Goal: Task Accomplishment & Management: Use online tool/utility

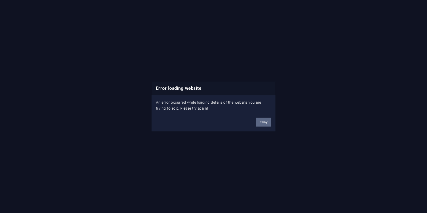
click at [266, 122] on button "Okay" at bounding box center [263, 122] width 15 height 9
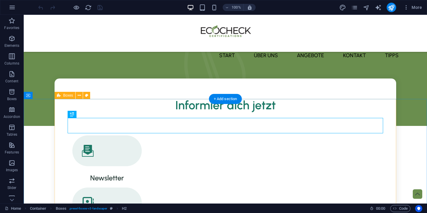
scroll to position [141, 0]
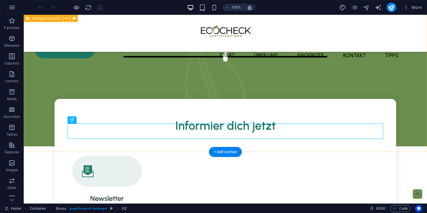
click at [308, 81] on div "Dein Startup, Unsere Aufgabe Mit dem ecoCheck bieten wir dir ein schlankes, abe…" at bounding box center [225, 9] width 403 height 273
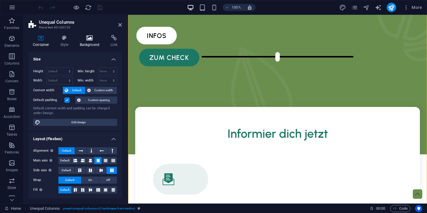
click at [90, 41] on h4 "Background" at bounding box center [90, 41] width 31 height 12
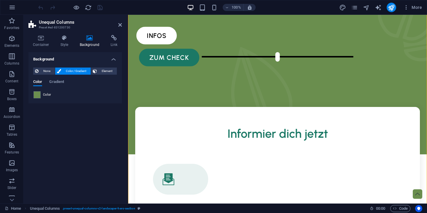
click at [51, 96] on div "Color" at bounding box center [74, 94] width 83 height 7
click at [39, 95] on span at bounding box center [37, 95] width 7 height 7
type input "#6a8e4e"
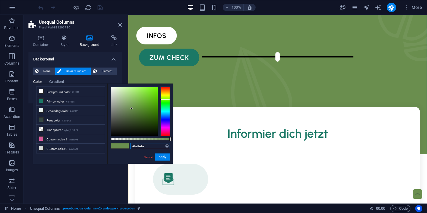
click at [137, 144] on input "#6a8e4e" at bounding box center [149, 146] width 39 height 6
click at [140, 147] on input "#6a8e4e" at bounding box center [149, 146] width 39 height 6
click at [398, 207] on span "Code" at bounding box center [400, 208] width 15 height 7
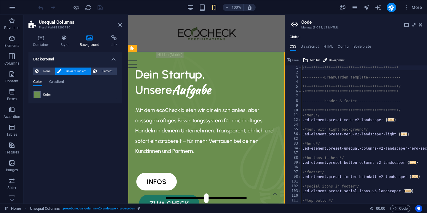
scroll to position [0, 0]
click at [221, 29] on div "Menu Start über uns Angebote kontakt Tipps" at bounding box center [206, 33] width 156 height 37
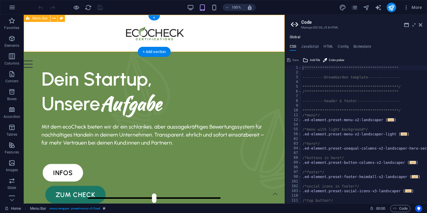
click at [196, 41] on div "Menu Start über uns Angebote kontakt Tipps" at bounding box center [154, 33] width 261 height 37
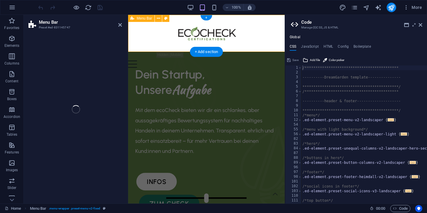
select select "px"
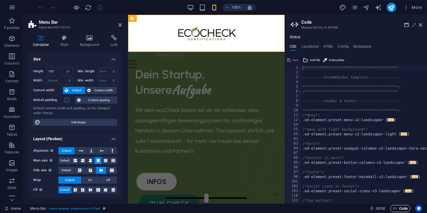
click at [393, 209] on icon "button" at bounding box center [395, 209] width 4 height 4
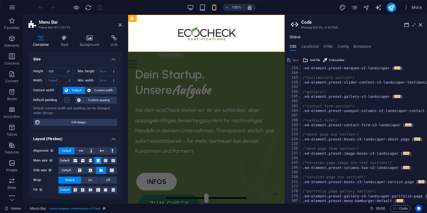
scroll to position [202, 0]
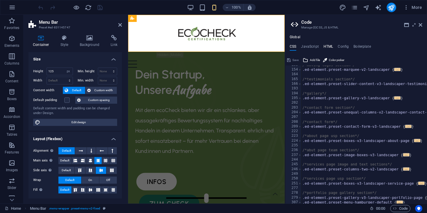
click at [328, 45] on h4 "HTML" at bounding box center [328, 47] width 10 height 7
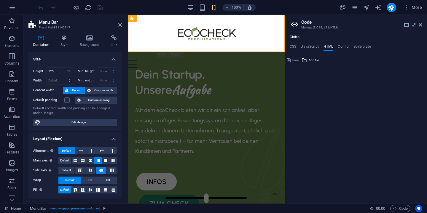
type textarea "<a href="#main-content" class="wv-link-content button">Skip to main content</a>"
click at [118, 23] on h2 "Menu Bar" at bounding box center [80, 22] width 83 height 5
click at [120, 26] on icon at bounding box center [120, 25] width 4 height 5
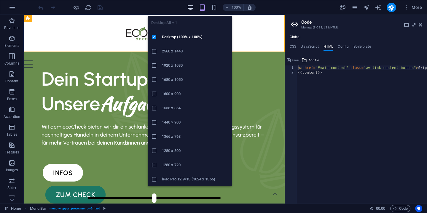
click at [188, 8] on icon "button" at bounding box center [190, 7] width 7 height 7
click at [193, 7] on icon "button" at bounding box center [190, 7] width 7 height 7
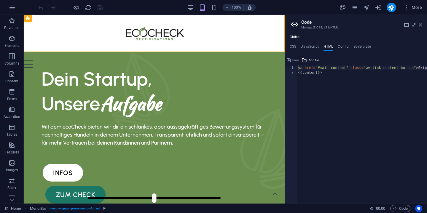
click at [420, 25] on icon at bounding box center [420, 25] width 4 height 5
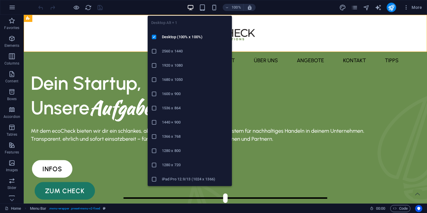
click at [192, 7] on icon "button" at bounding box center [190, 7] width 7 height 7
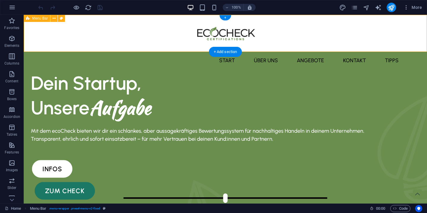
click at [268, 20] on div "Menu Start über uns Angebote kontakt Tipps" at bounding box center [225, 33] width 403 height 37
click at [398, 209] on span "Code" at bounding box center [400, 208] width 15 height 7
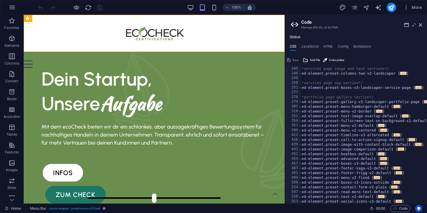
scroll to position [298, 0]
click at [328, 45] on h4 "HTML" at bounding box center [328, 47] width 10 height 7
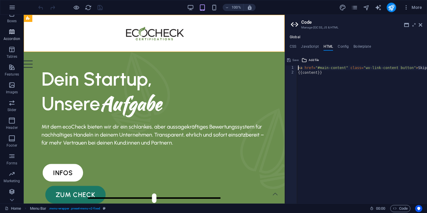
scroll to position [78, 0]
click at [10, 120] on icon "button" at bounding box center [11, 120] width 7 height 7
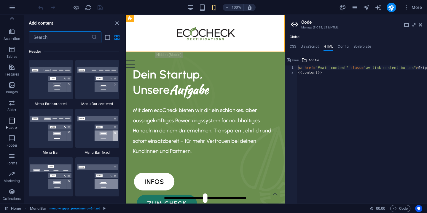
scroll to position [3568, 0]
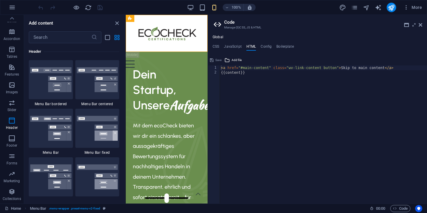
drag, startPoint x: 285, startPoint y: 118, endPoint x: 207, endPoint y: 107, distance: 79.4
click at [207, 107] on div "Home Favorites Elements Columns Content Boxes Accordion Tables Features Images …" at bounding box center [213, 109] width 427 height 189
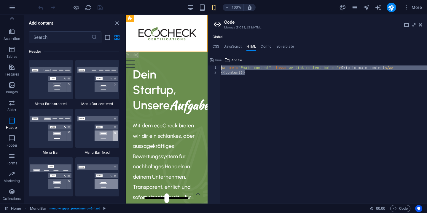
drag, startPoint x: 249, startPoint y: 73, endPoint x: 218, endPoint y: 65, distance: 31.5
click at [218, 65] on div "{{content}} 1 2 < a href = "#main-content" class = "wv-link-content button" > S…" at bounding box center [317, 134] width 219 height 138
type textarea "<a href="#main-content" class="wv-link-content button">Skip to main content</a>…"
click at [421, 25] on icon at bounding box center [420, 25] width 4 height 5
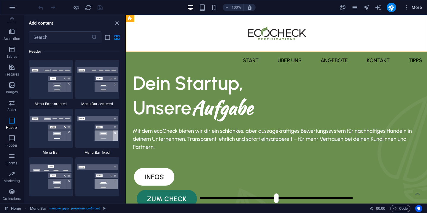
click at [414, 9] on span "More" at bounding box center [412, 7] width 19 height 6
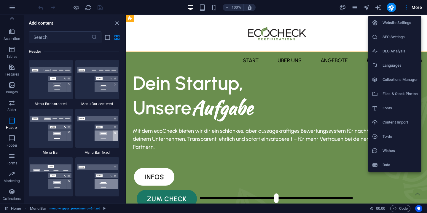
click at [387, 165] on h6 "Data" at bounding box center [399, 164] width 35 height 7
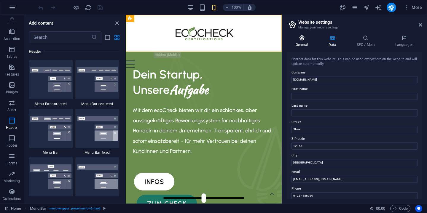
click at [302, 40] on icon at bounding box center [302, 38] width 30 height 6
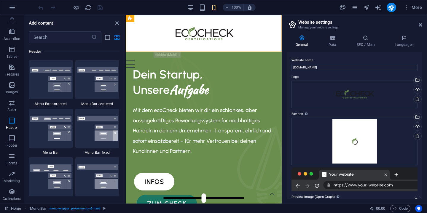
click at [365, 34] on div "General Data SEO / Meta Languages Website name goecocheck.de Logo Drag files he…" at bounding box center [354, 116] width 145 height 173
click at [366, 39] on icon at bounding box center [365, 38] width 36 height 6
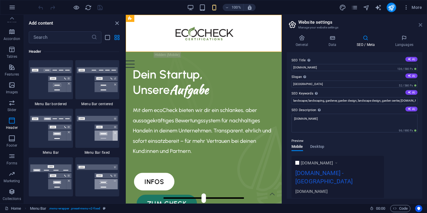
click at [419, 26] on icon at bounding box center [420, 25] width 4 height 5
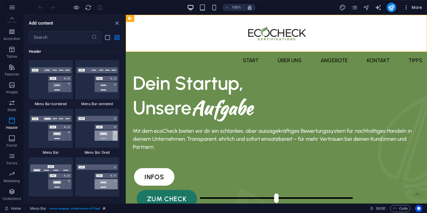
click at [411, 10] on span "More" at bounding box center [412, 7] width 19 height 6
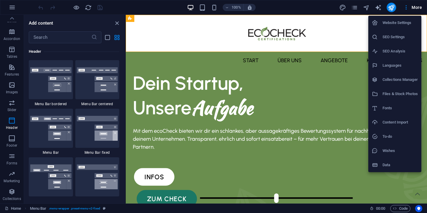
click at [402, 25] on h6 "Website Settings" at bounding box center [399, 22] width 35 height 7
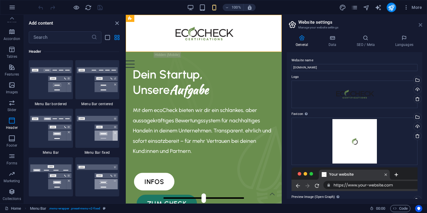
click at [420, 25] on icon at bounding box center [420, 25] width 4 height 5
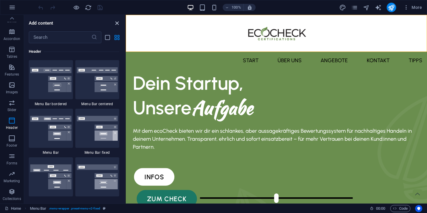
click at [116, 24] on icon "close panel" at bounding box center [116, 23] width 7 height 7
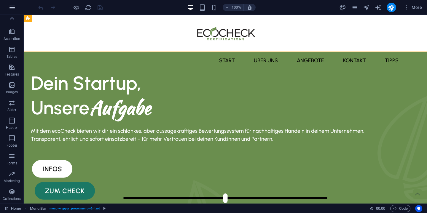
click at [11, 6] on icon "button" at bounding box center [12, 7] width 7 height 7
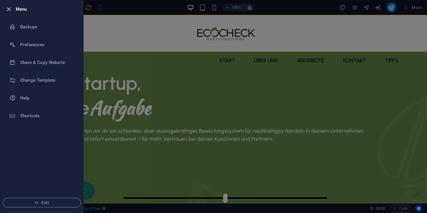
click at [9, 10] on icon "button" at bounding box center [8, 9] width 7 height 7
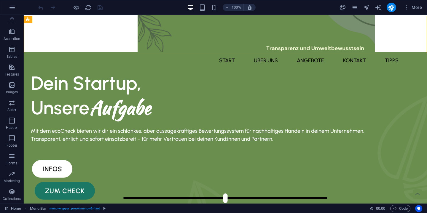
scroll to position [0, 0]
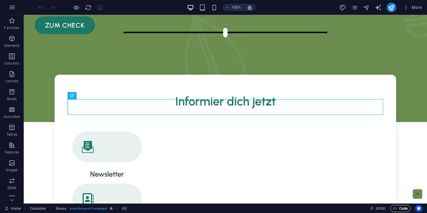
click at [404, 208] on span "Code" at bounding box center [400, 208] width 15 height 7
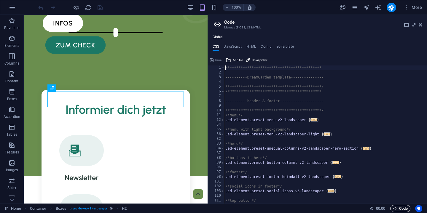
click at [404, 208] on span "Code" at bounding box center [400, 208] width 15 height 7
click at [249, 45] on h4 "HTML" at bounding box center [251, 47] width 10 height 7
type textarea "<a href="#main-content" class="wv-link-content button">Skip to main content</a>"
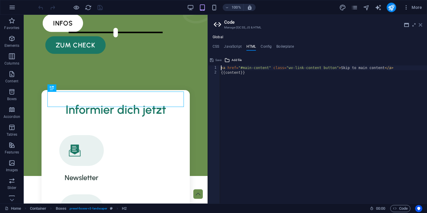
click at [419, 24] on icon at bounding box center [420, 25] width 4 height 5
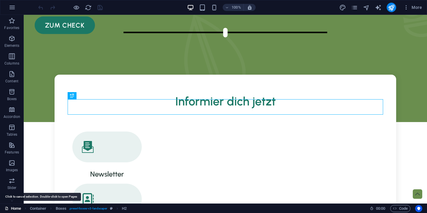
click at [16, 210] on link "Home" at bounding box center [13, 208] width 16 height 7
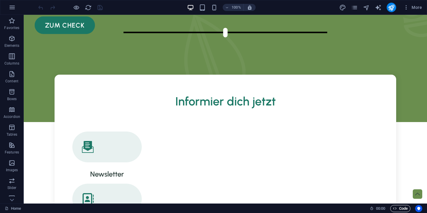
click at [397, 209] on span "Code" at bounding box center [400, 208] width 15 height 7
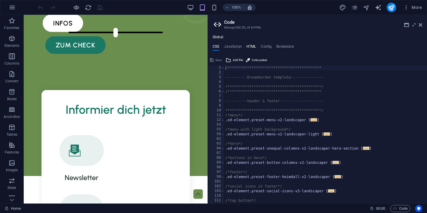
click at [254, 46] on h4 "HTML" at bounding box center [251, 47] width 10 height 7
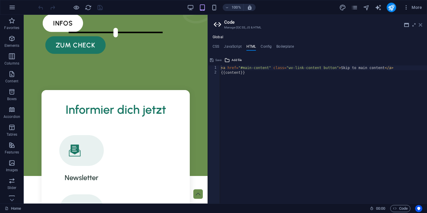
click at [421, 26] on icon at bounding box center [420, 25] width 4 height 5
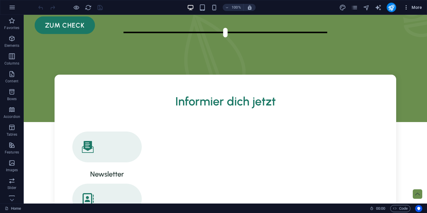
click at [410, 9] on span "More" at bounding box center [412, 7] width 19 height 6
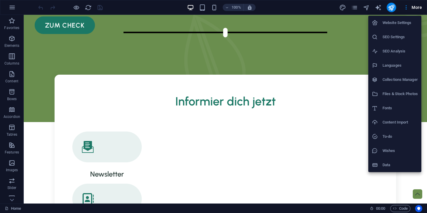
click at [395, 38] on h6 "SEO Settings" at bounding box center [399, 36] width 35 height 7
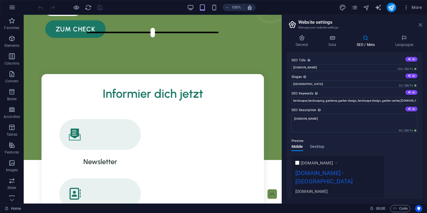
click at [418, 26] on icon at bounding box center [420, 25] width 4 height 5
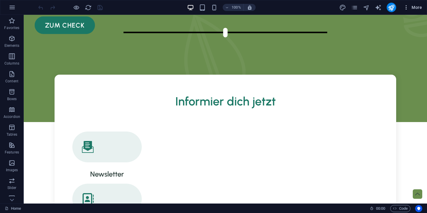
click at [405, 5] on icon "button" at bounding box center [406, 7] width 6 height 6
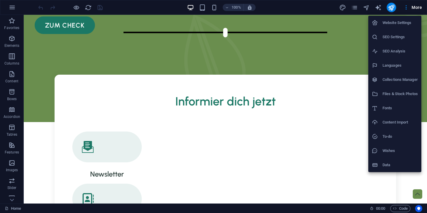
click at [400, 23] on h6 "Website Settings" at bounding box center [399, 22] width 35 height 7
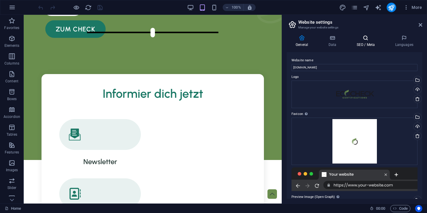
click at [372, 41] on icon at bounding box center [365, 38] width 36 height 6
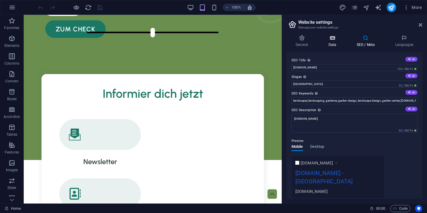
click at [334, 38] on icon at bounding box center [332, 38] width 26 height 6
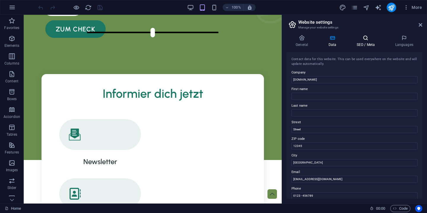
click at [364, 41] on h4 "SEO / Meta" at bounding box center [366, 41] width 39 height 12
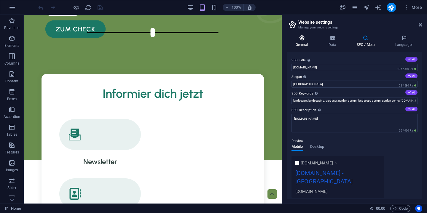
click at [294, 39] on icon at bounding box center [302, 38] width 30 height 6
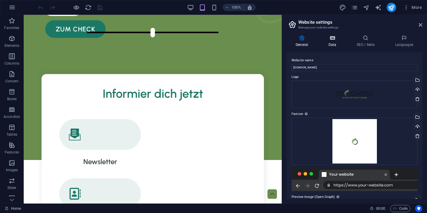
click at [328, 41] on h4 "Data" at bounding box center [333, 41] width 28 height 12
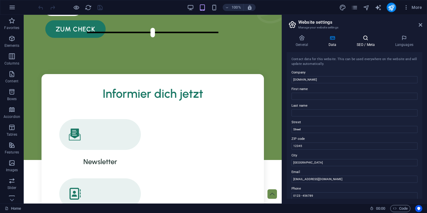
click at [363, 43] on h4 "SEO / Meta" at bounding box center [366, 41] width 39 height 12
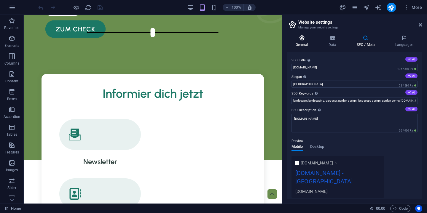
click at [303, 40] on icon at bounding box center [302, 38] width 30 height 6
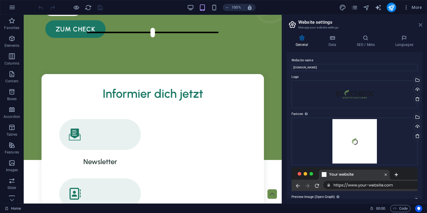
click at [421, 26] on icon at bounding box center [420, 25] width 4 height 5
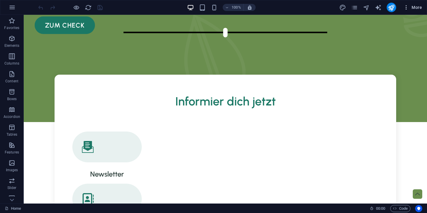
click at [408, 9] on icon "button" at bounding box center [406, 7] width 6 height 6
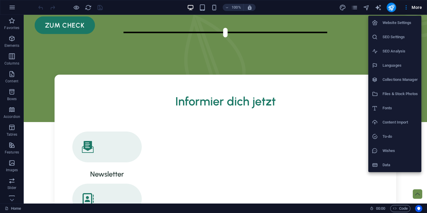
click at [385, 166] on h6 "Data" at bounding box center [399, 164] width 35 height 7
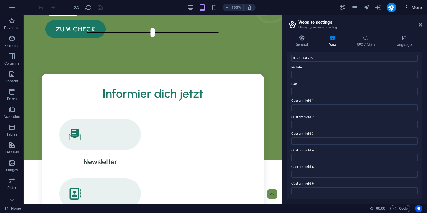
scroll to position [137, 0]
click at [419, 25] on icon at bounding box center [420, 25] width 4 height 5
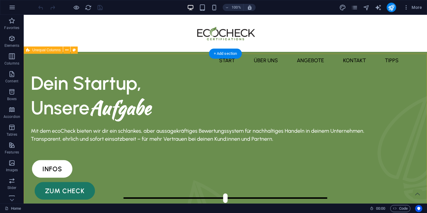
scroll to position [0, 0]
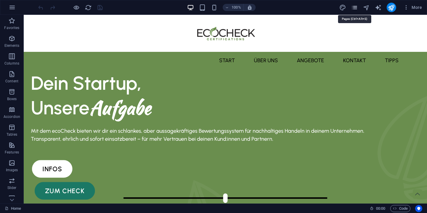
click at [356, 8] on icon "pages" at bounding box center [354, 7] width 7 height 7
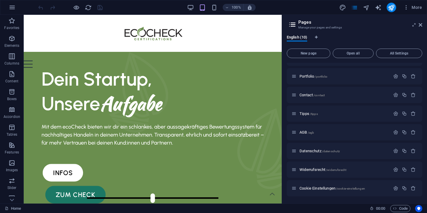
scroll to position [51, 0]
click at [386, 53] on span "All Settings" at bounding box center [398, 54] width 41 height 4
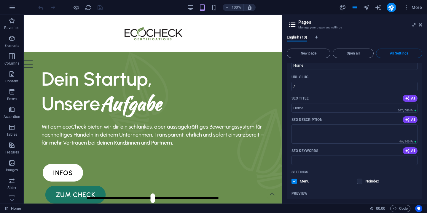
scroll to position [29, 0]
click at [11, 75] on icon "button" at bounding box center [11, 74] width 7 height 7
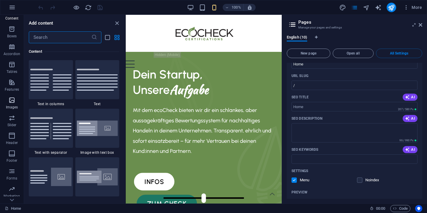
scroll to position [65, 0]
click at [11, 135] on icon "button" at bounding box center [11, 133] width 7 height 7
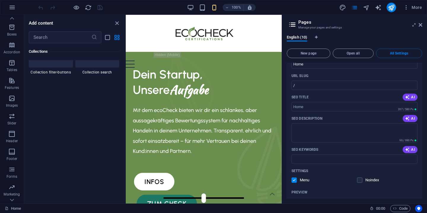
scroll to position [5679, 0]
click at [13, 137] on span "Header" at bounding box center [12, 137] width 24 height 14
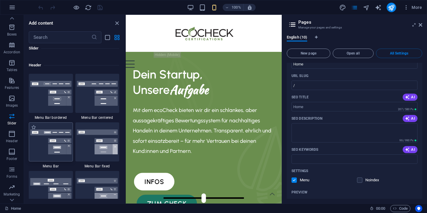
scroll to position [3554, 0]
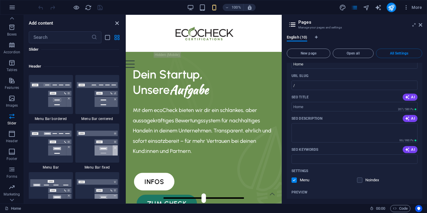
click at [117, 23] on icon "close panel" at bounding box center [116, 23] width 7 height 7
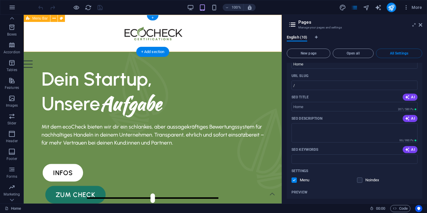
click at [174, 23] on div "Menu Start über uns Angebote kontakt Tipps" at bounding box center [153, 33] width 258 height 37
select select "px"
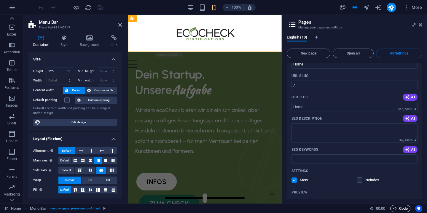
click at [397, 208] on span "Code" at bounding box center [400, 208] width 15 height 7
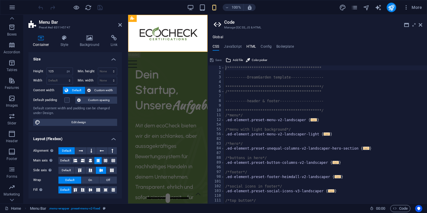
click at [251, 45] on h4 "HTML" at bounding box center [251, 47] width 10 height 7
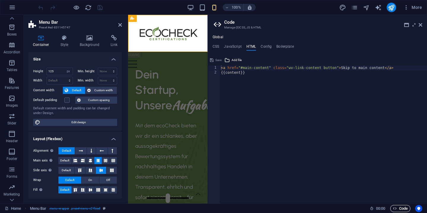
click at [401, 208] on span "Code" at bounding box center [400, 208] width 15 height 7
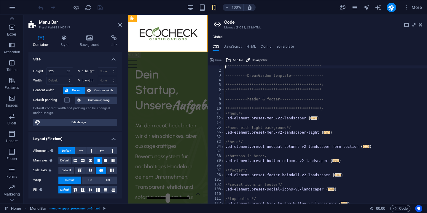
scroll to position [0, 0]
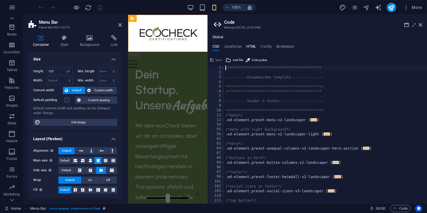
click at [253, 48] on h4 "HTML" at bounding box center [251, 47] width 10 height 7
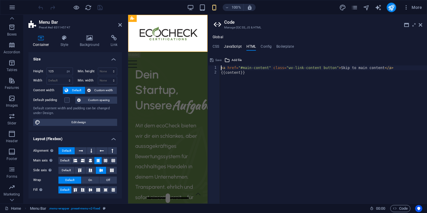
click at [235, 47] on h4 "JavaScript" at bounding box center [232, 47] width 17 height 7
type textarea "/* JS for preset "Menu V2" */"
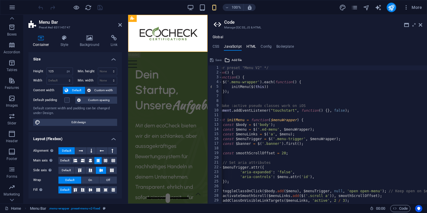
click at [249, 48] on h4 "HTML" at bounding box center [251, 47] width 10 height 7
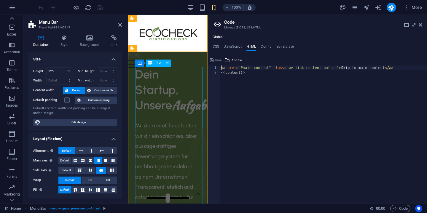
click at [191, 81] on div "Dein Startup, Unsere Aufgabe" at bounding box center [167, 90] width 65 height 46
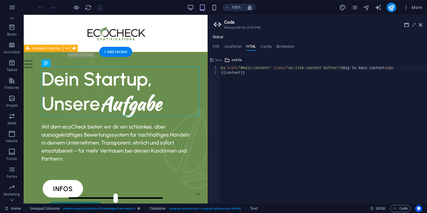
click at [204, 78] on div "Dein Startup, Unsere Aufgabe Mit dem ecoCheck bieten wir dir ein schlankes, abe…" at bounding box center [116, 197] width 184 height 290
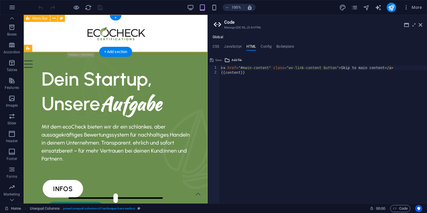
click at [163, 38] on div "Menu Start über uns Angebote kontakt Tipps" at bounding box center [116, 33] width 184 height 37
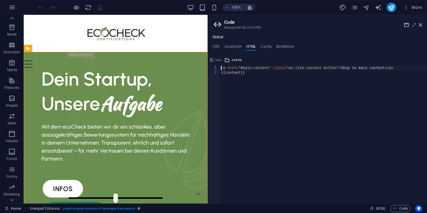
type textarea "{{content}}"
click at [380, 75] on div "< a href = "#main-content" class = "wv-link-content button" > Skip to main cont…" at bounding box center [323, 139] width 207 height 148
paste textarea
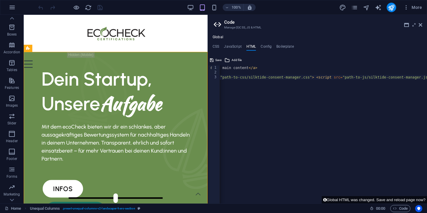
scroll to position [0, 138]
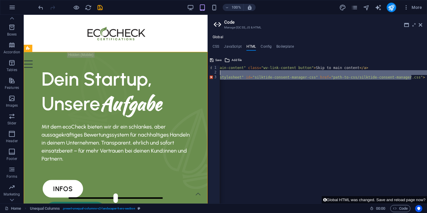
scroll to position [0, 25]
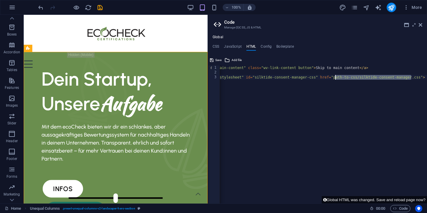
drag, startPoint x: 298, startPoint y: 77, endPoint x: 334, endPoint y: 78, distance: 35.9
paste textarea "/[DOMAIN_NAME][URL]"> <script src="path-to-js/silktide-consent-manager.js"></sc…"
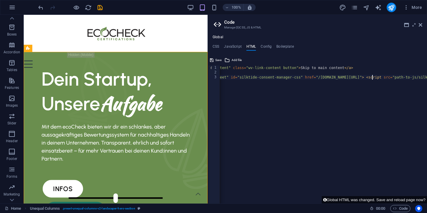
type textarea "<link rel="stylesheet" id="silktide-consent-manager-css" href="/[DOMAIN_NAME][U…"
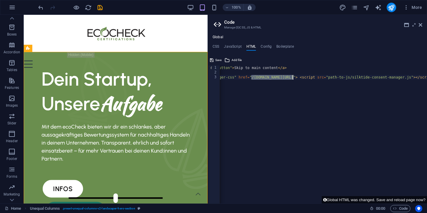
scroll to position [0, 6061]
drag, startPoint x: 252, startPoint y: 76, endPoint x: 225, endPoint y: 79, distance: 27.4
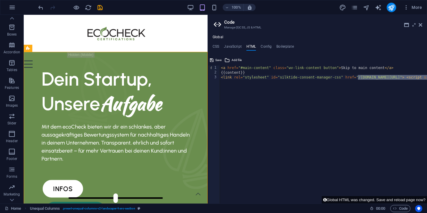
scroll to position [0, 0]
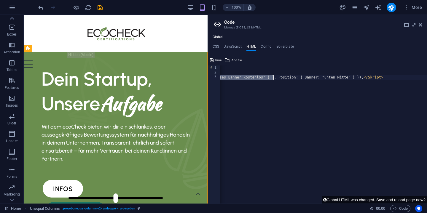
scroll to position [0, 25]
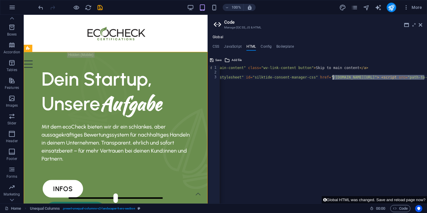
drag, startPoint x: 344, startPoint y: 78, endPoint x: 334, endPoint y: 77, distance: 10.4
type textarea "<link rel="stylesheet" id="silktide-consent-manager-css" href="/[DOMAIN_NAME][U…"
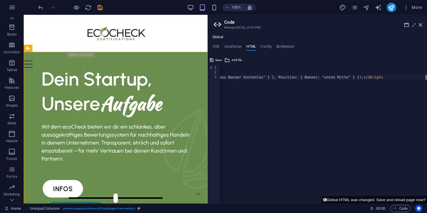
drag, startPoint x: 368, startPoint y: 77, endPoint x: 355, endPoint y: 77, distance: 13.3
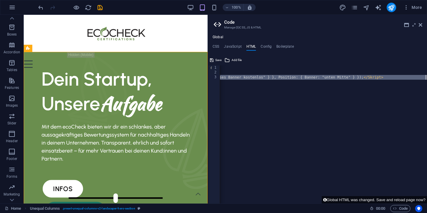
scroll to position [0, 6061]
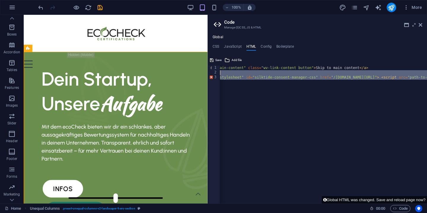
drag, startPoint x: 286, startPoint y: 77, endPoint x: 222, endPoint y: 72, distance: 64.5
type textarea "{{content}} <link rel="stylesheet" id="silktide-consent-manager-css" href="/[DO…"
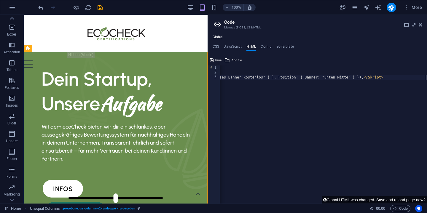
paste textarea "silktide-consent-manager.css"> <script src="path-to-js/silktide-consent-manager…"
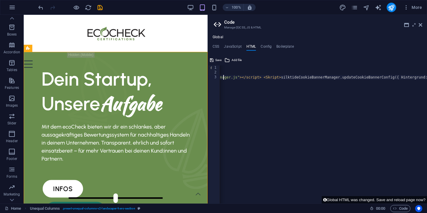
scroll to position [0, 282]
paste textarea "cookie-banner/silktide-consent-manager.js"></script> <Skript> silktideCookieBan…"
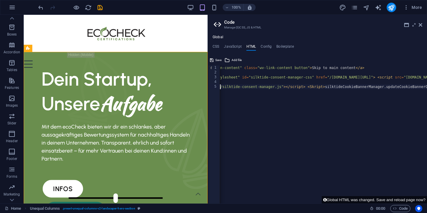
scroll to position [0, 0]
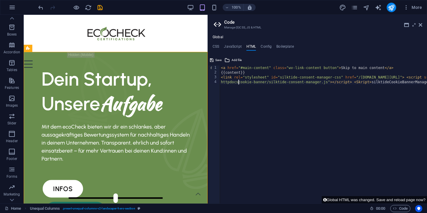
scroll to position [0, 2]
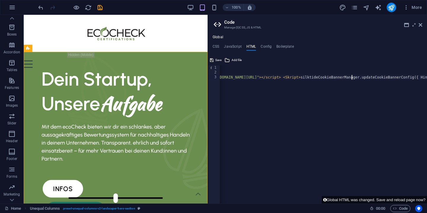
scroll to position [0, 217]
type textarea "<link rel="stylesheet" id="silktide-consent-manager-css" href="/[DOMAIN_NAME][U…"
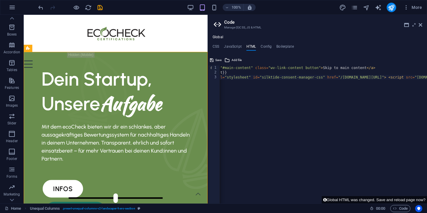
scroll to position [0, 0]
click at [420, 25] on icon at bounding box center [420, 25] width 4 height 5
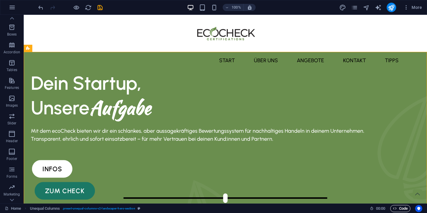
click at [399, 210] on span "Code" at bounding box center [400, 208] width 15 height 7
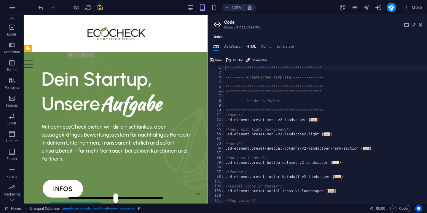
click at [253, 48] on h4 "HTML" at bounding box center [251, 47] width 10 height 7
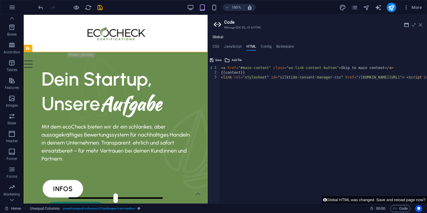
click at [420, 24] on icon at bounding box center [420, 25] width 4 height 5
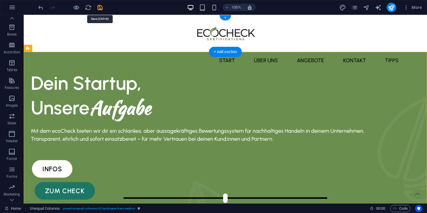
click at [100, 7] on icon "save" at bounding box center [100, 7] width 7 height 7
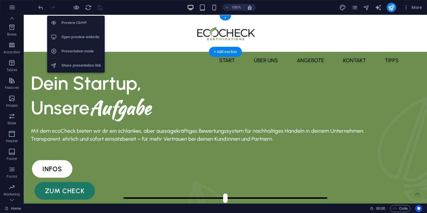
click at [93, 37] on h6 "Open preview website" at bounding box center [81, 36] width 40 height 7
